Goal: Transaction & Acquisition: Subscribe to service/newsletter

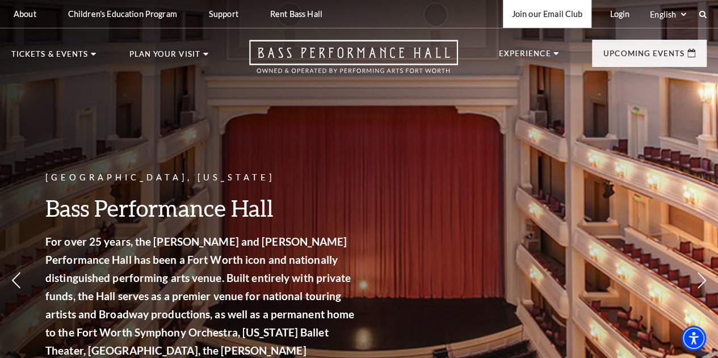
click at [556, 15] on link "Join our Email Club" at bounding box center [547, 14] width 89 height 28
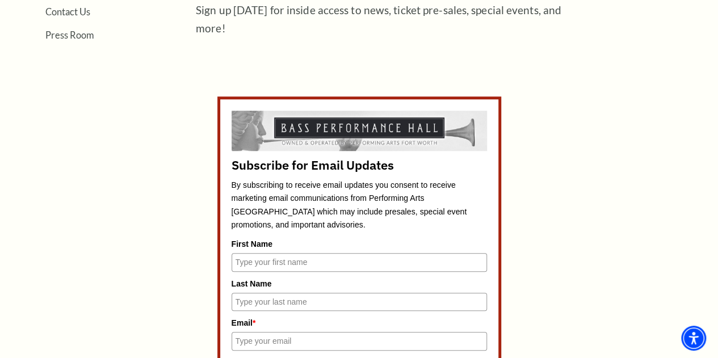
scroll to position [511, 0]
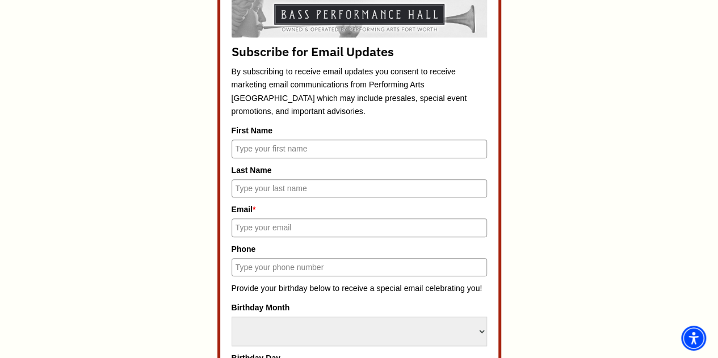
click at [295, 156] on input "First Name" at bounding box center [358, 149] width 255 height 18
type input "[PERSON_NAME]"
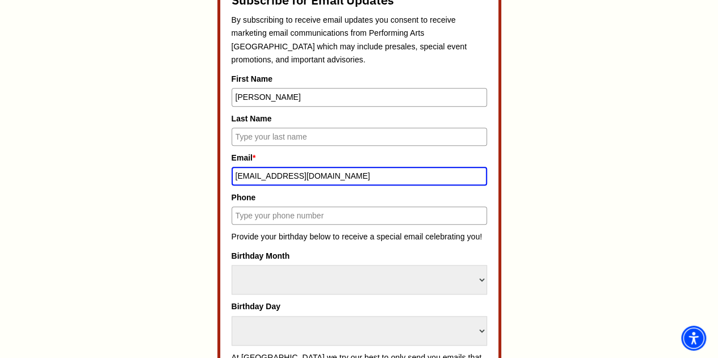
scroll to position [619, 0]
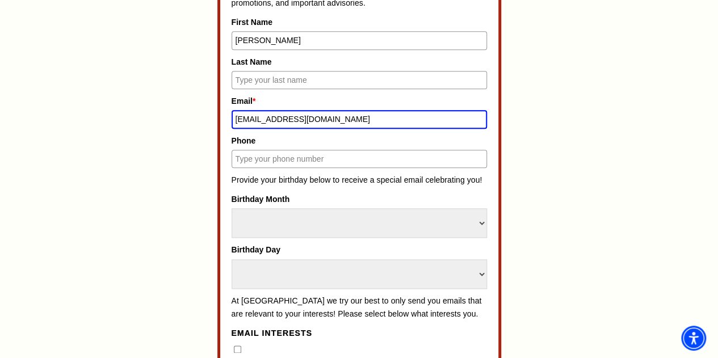
type input "[EMAIL_ADDRESS][DOMAIN_NAME]"
click at [293, 220] on select "Select Month January February March April May June July August September Octobe…" at bounding box center [358, 223] width 255 height 30
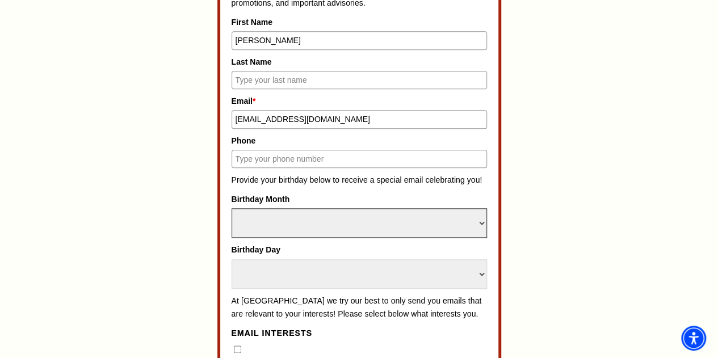
select select "August"
click at [231, 208] on select "Select Month January February March April May June July August September Octobe…" at bounding box center [358, 223] width 255 height 30
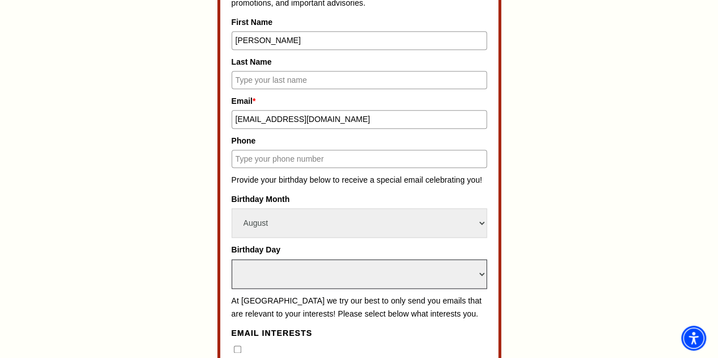
click at [325, 272] on select "Select Day 1 2 3 4 5 6 7 8 9 10 11 12 13 14 15 16 17 18 19 20 21 22 23 24" at bounding box center [358, 274] width 255 height 30
select select "3"
click at [231, 259] on select "Select Day 1 2 3 4 5 6 7 8 9 10 11 12 13 14 15 16 17 18 19 20 21 22 23 24" at bounding box center [358, 274] width 255 height 30
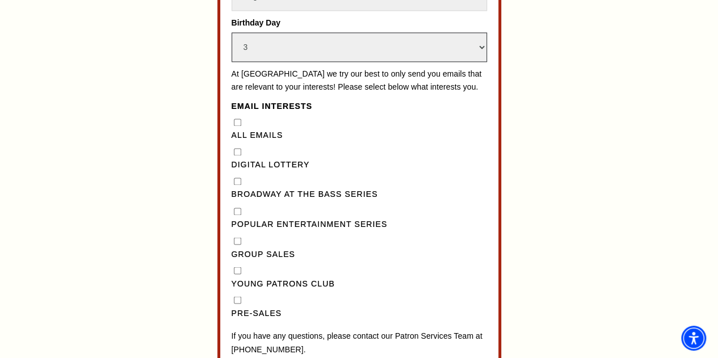
scroll to position [903, 0]
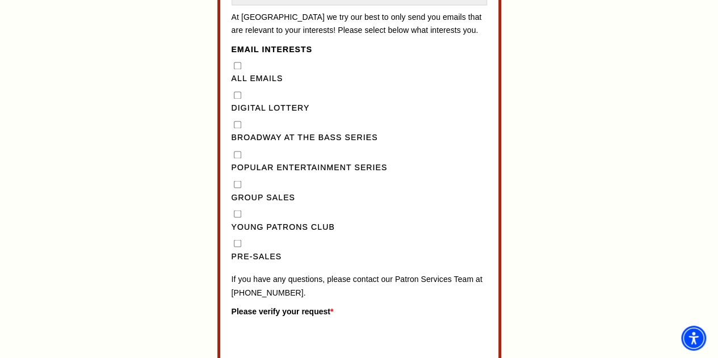
click at [238, 136] on div "Broadway at the Bass Series" at bounding box center [358, 132] width 255 height 26
click at [238, 128] on Series"] "Broadway at the Bass Series" at bounding box center [237, 124] width 7 height 7
checkbox Series"] "true"
click at [237, 247] on input "Pre-Sales" at bounding box center [237, 242] width 7 height 7
checkbox input "true"
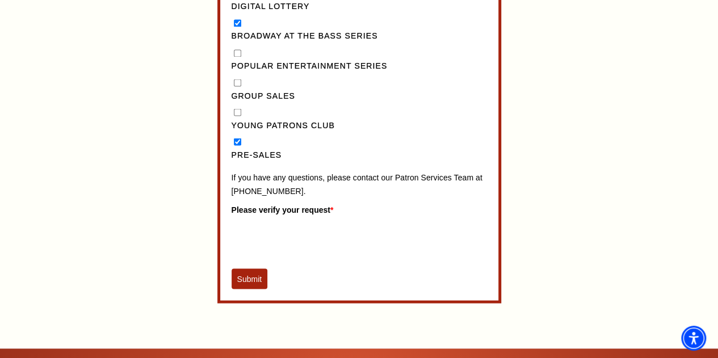
scroll to position [1073, 0]
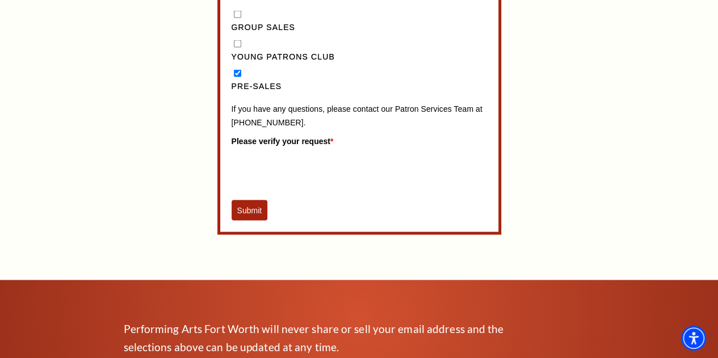
click at [247, 218] on button "Submit" at bounding box center [249, 210] width 36 height 20
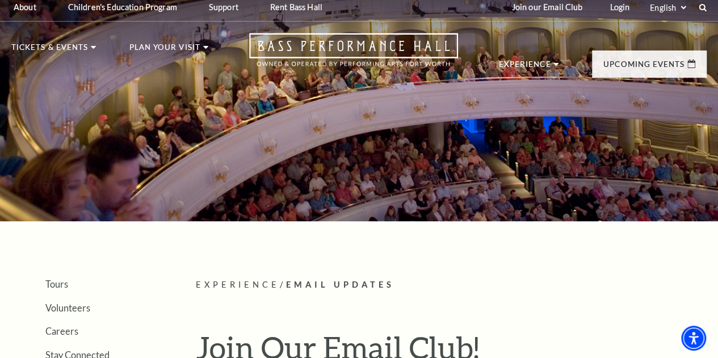
scroll to position [0, 0]
